Goal: Task Accomplishment & Management: Use online tool/utility

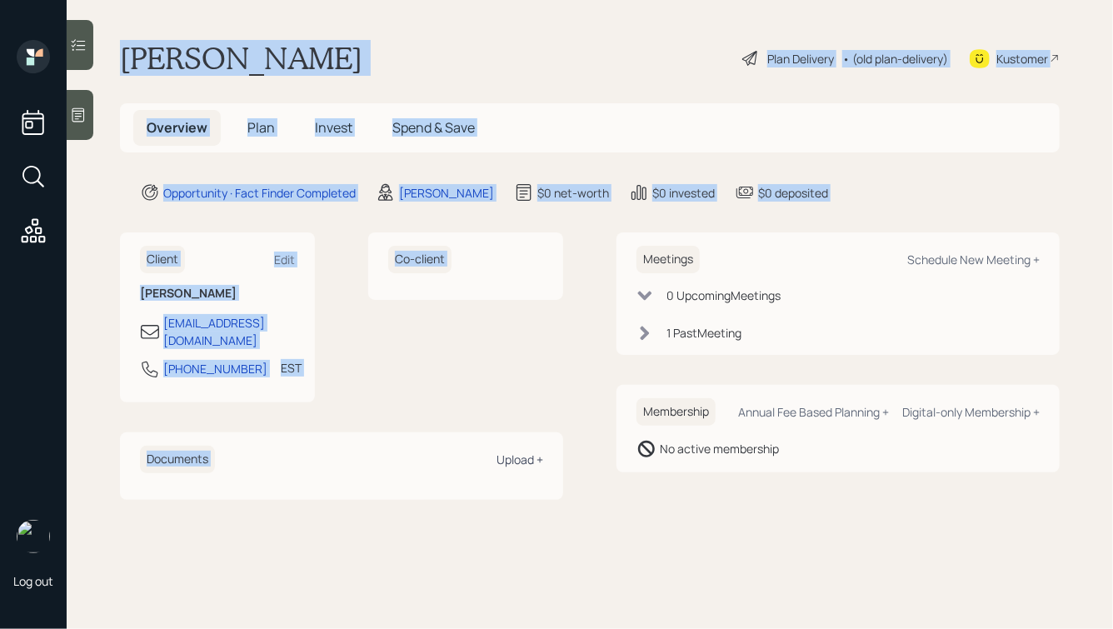
drag, startPoint x: 116, startPoint y: 46, endPoint x: 541, endPoint y: 438, distance: 578.2
click at [541, 438] on main "[PERSON_NAME] Plan Delivery • (old plan-delivery) Kustomer Overview Plan Invest…" at bounding box center [590, 314] width 1046 height 629
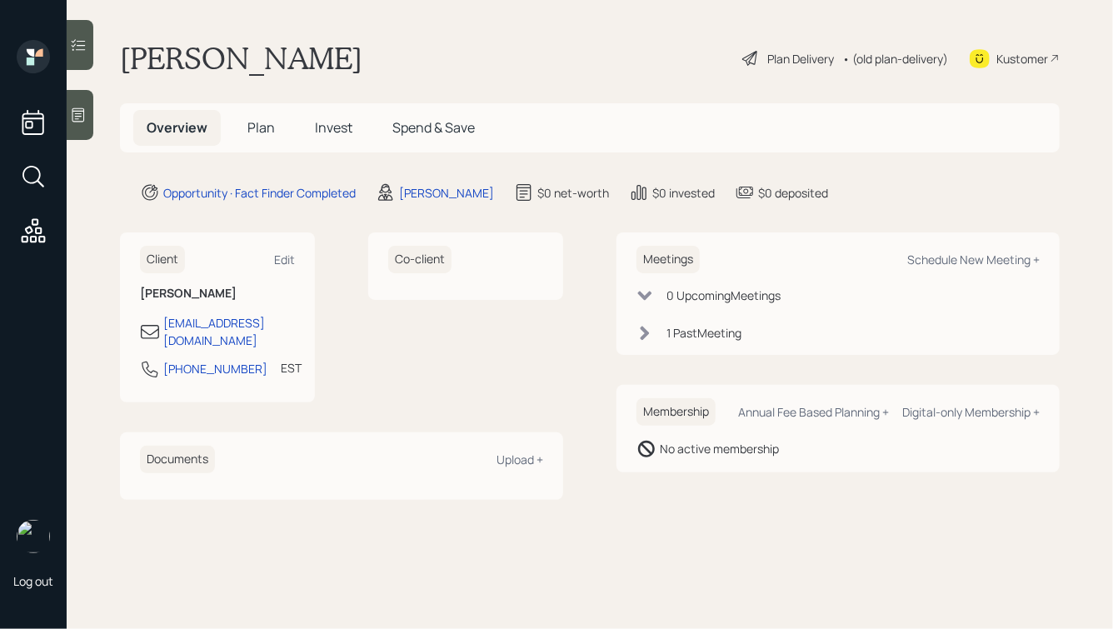
click at [670, 506] on main "[PERSON_NAME] Plan Delivery • (old plan-delivery) Kustomer Overview Plan Invest…" at bounding box center [590, 314] width 1046 height 629
click at [961, 258] on div "Schedule New Meeting +" at bounding box center [973, 260] width 132 height 16
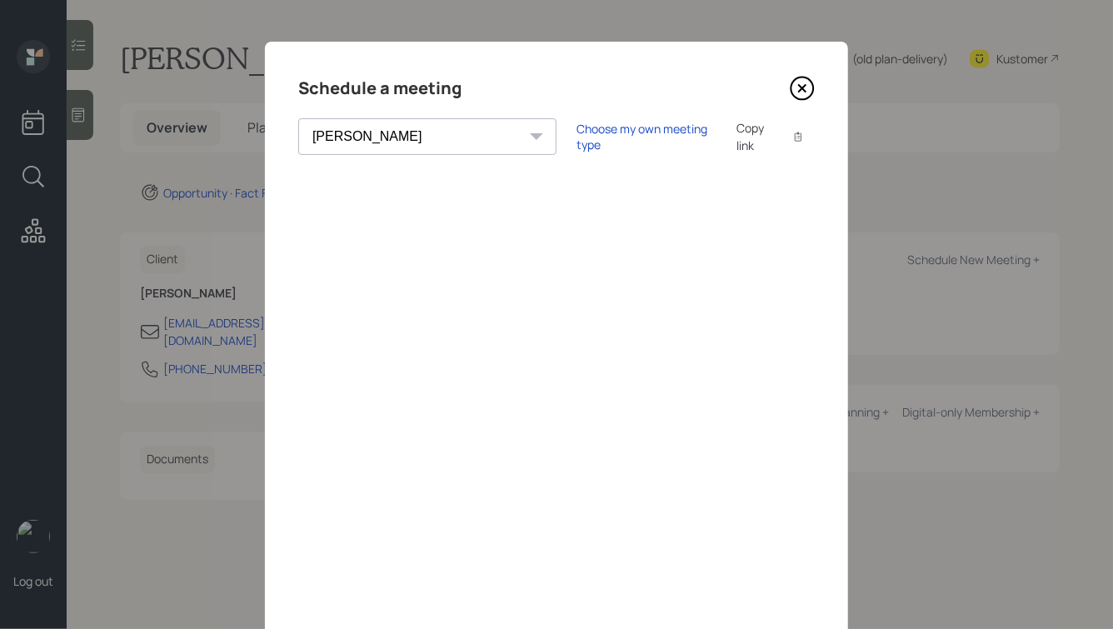
click at [410, 130] on select "[PERSON_NAME] [PERSON_NAME] [PERSON_NAME] [PERSON_NAME] [PERSON_NAME] [PERSON_N…" at bounding box center [427, 136] width 258 height 37
click at [298, 118] on select "[PERSON_NAME] [PERSON_NAME] [PERSON_NAME] [PERSON_NAME] [PERSON_NAME] [PERSON_N…" at bounding box center [427, 136] width 258 height 37
click at [576, 137] on div "Choose my own meeting type" at bounding box center [646, 137] width 140 height 32
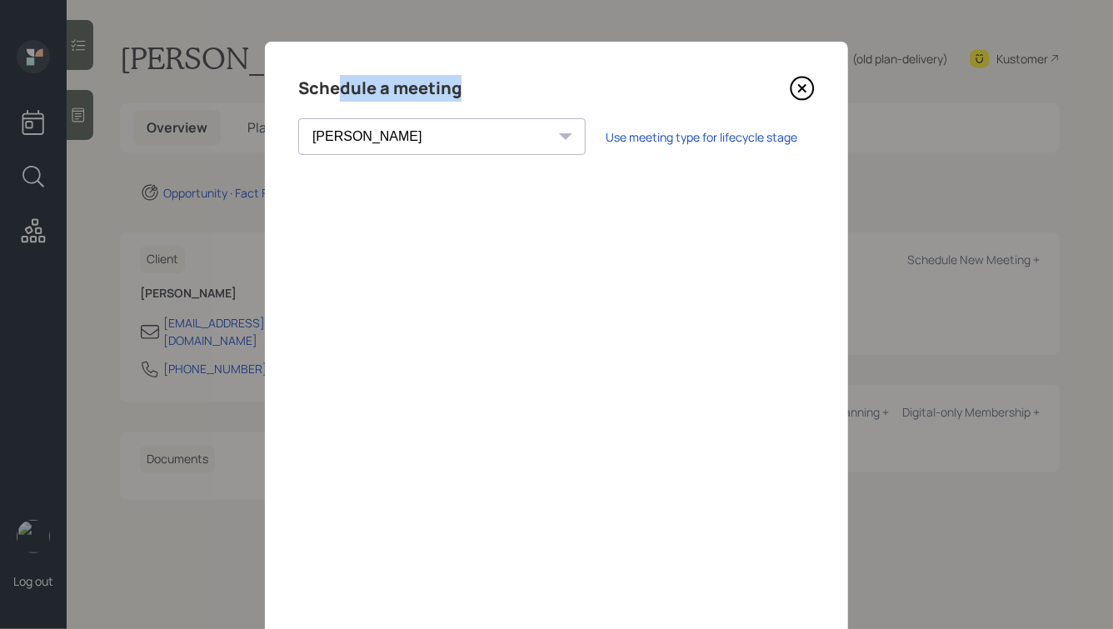
drag, startPoint x: 463, startPoint y: 94, endPoint x: 331, endPoint y: 94, distance: 132.4
click at [332, 94] on div "Schedule a meeting" at bounding box center [556, 88] width 516 height 27
click at [331, 95] on h4 "Schedule a meeting" at bounding box center [379, 88] width 163 height 27
click at [402, 136] on select "[PERSON_NAME] [PERSON_NAME] [PERSON_NAME] [PERSON_NAME] [PERSON_NAME] [PERSON_N…" at bounding box center [441, 136] width 287 height 37
select select "d946c976-65aa-4529-ac9d-02c4f1114fc0"
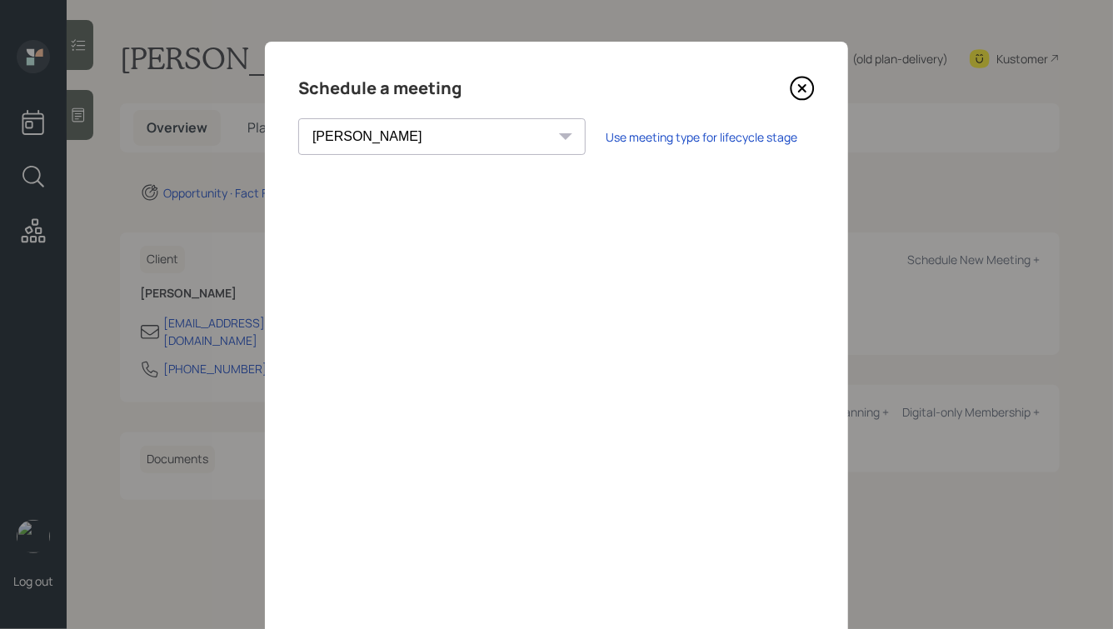
click at [298, 118] on select "[PERSON_NAME] [PERSON_NAME] [PERSON_NAME] [PERSON_NAME] [PERSON_NAME] [PERSON_N…" at bounding box center [441, 136] width 287 height 37
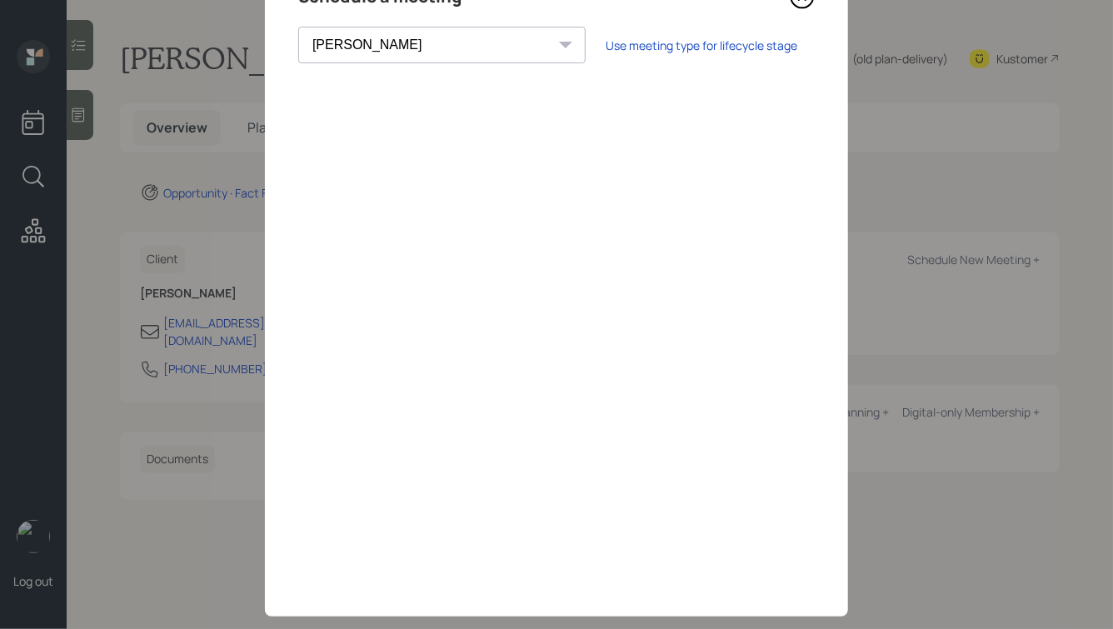
scroll to position [99, 0]
